Goal: Find specific page/section

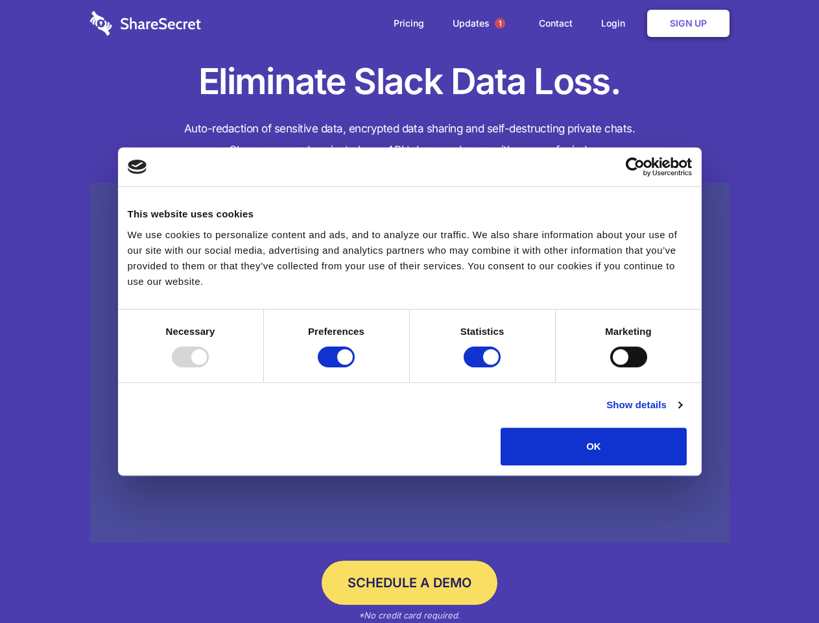
click at [209, 367] on div at bounding box center [190, 356] width 37 height 21
click at [355, 367] on input "Preferences" at bounding box center [336, 356] width 37 height 21
checkbox input "false"
click at [484, 367] on input "Statistics" at bounding box center [482, 356] width 37 height 21
checkbox input "false"
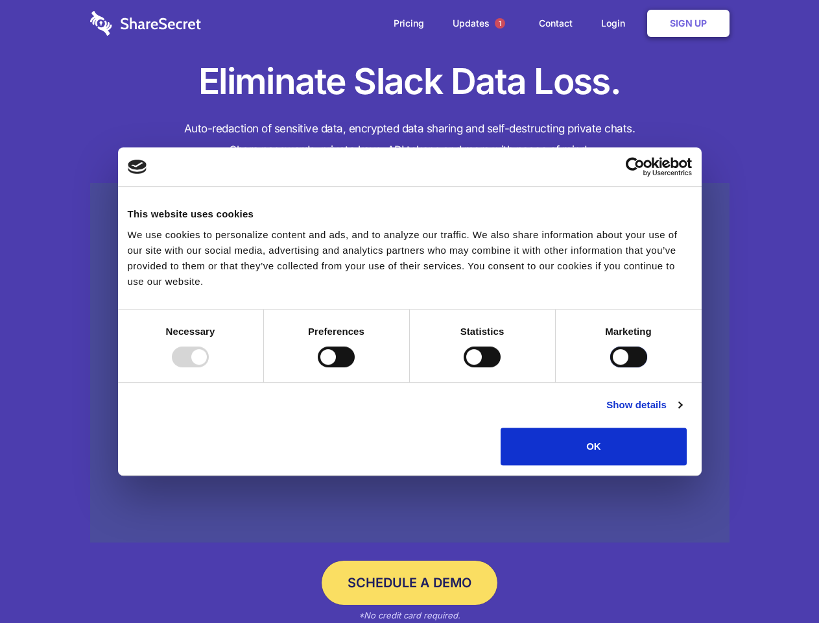
click at [611, 367] on input "Marketing" at bounding box center [629, 356] width 37 height 21
checkbox input "true"
click at [682, 413] on link "Show details" at bounding box center [644, 405] width 75 height 16
click at [0, 0] on li "Necessary 7 Necessary cookies help make a website usable by enabling basic func…" at bounding box center [0, 0] width 0 height 0
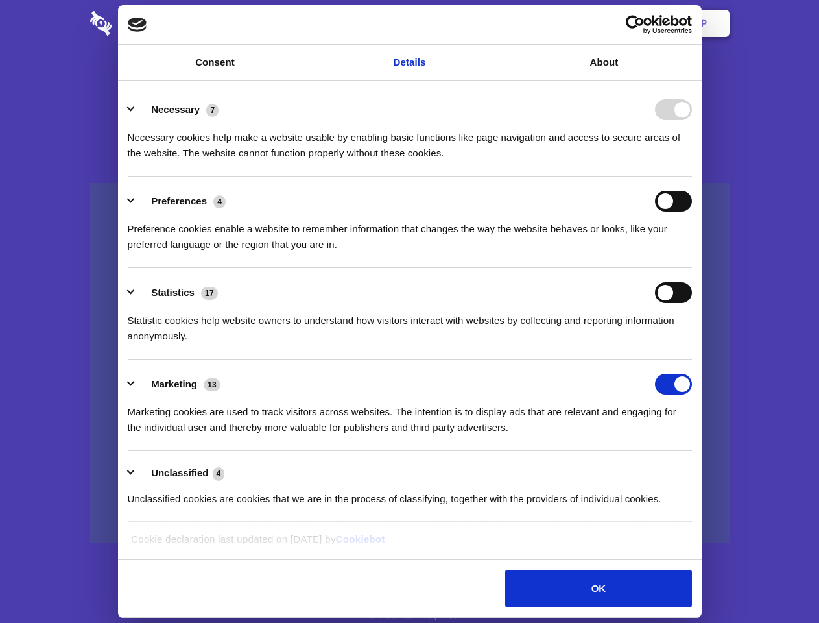
click at [500, 23] on span "1" at bounding box center [500, 23] width 10 height 10
